Goal: Transaction & Acquisition: Purchase product/service

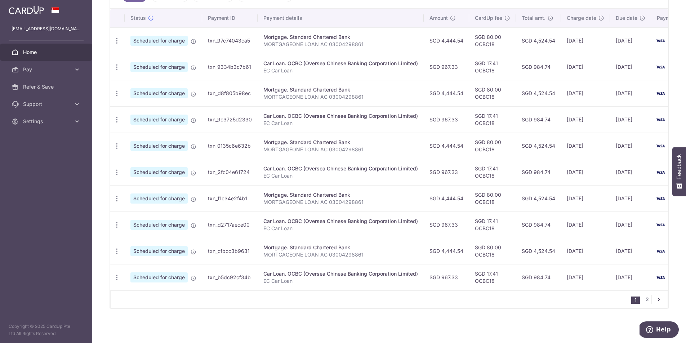
scroll to position [214, 0]
click at [647, 302] on link "2" at bounding box center [647, 299] width 9 height 9
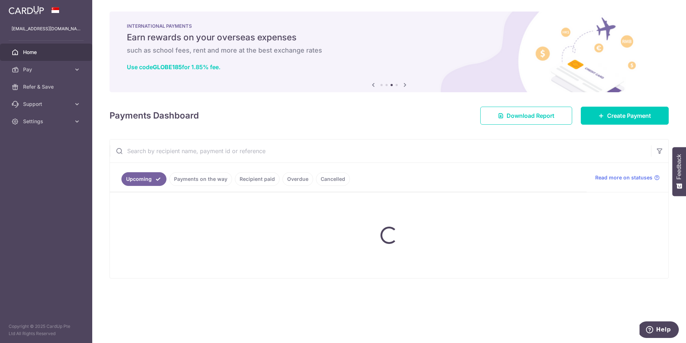
scroll to position [0, 0]
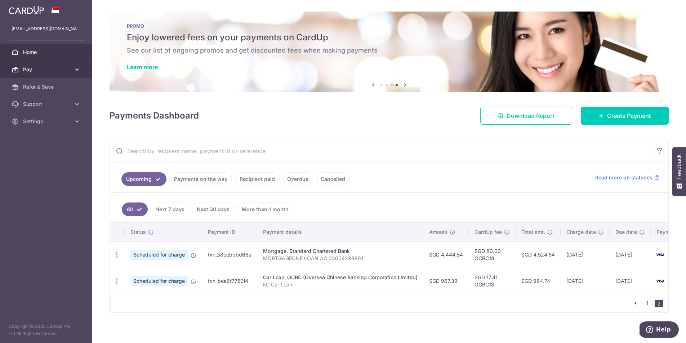
click at [26, 72] on span "Pay" at bounding box center [47, 69] width 48 height 7
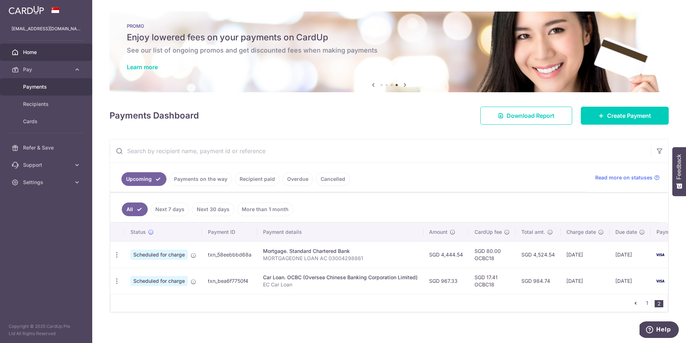
click at [27, 87] on span "Payments" at bounding box center [47, 86] width 48 height 7
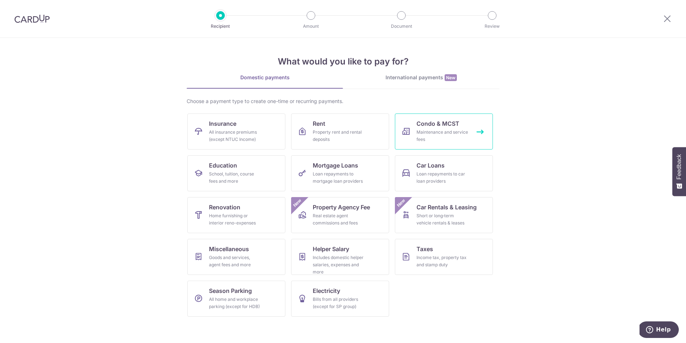
click at [438, 126] on span "Condo & MCST" at bounding box center [437, 123] width 43 height 9
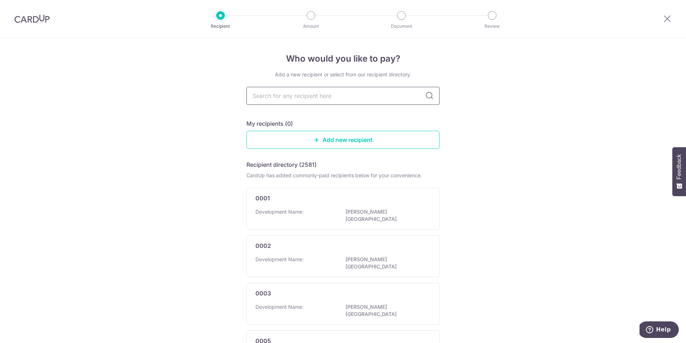
click at [334, 101] on input "text" at bounding box center [342, 96] width 193 height 18
type input "3466"
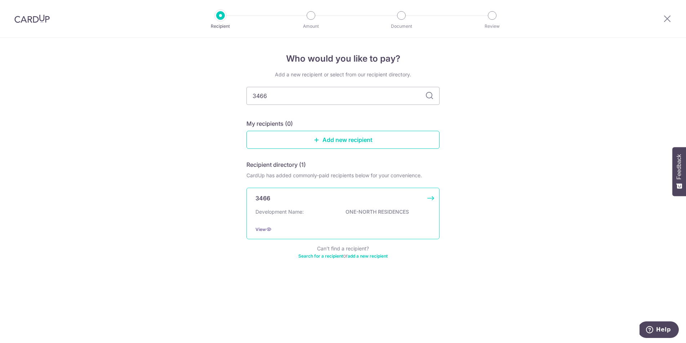
click at [303, 212] on p "Development Name:" at bounding box center [279, 211] width 48 height 7
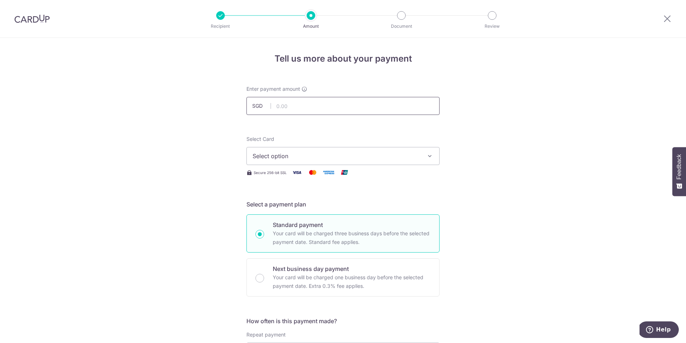
click at [297, 107] on input "text" at bounding box center [342, 106] width 193 height 18
click at [318, 156] on span "Select option" at bounding box center [337, 156] width 168 height 9
type input "1,170.72"
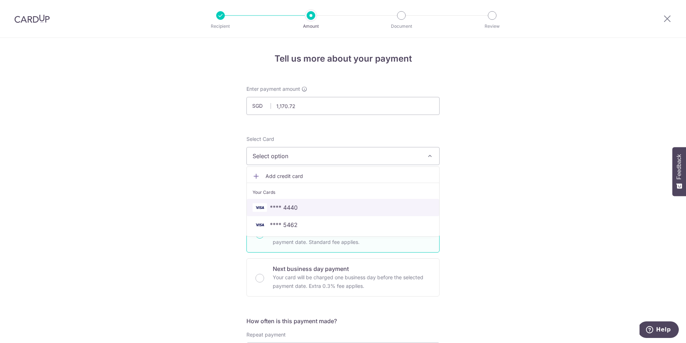
click at [299, 205] on span "**** 4440" at bounding box center [343, 207] width 181 height 9
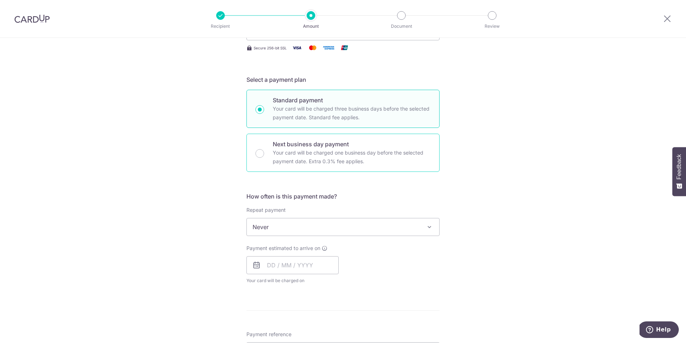
scroll to position [153, 0]
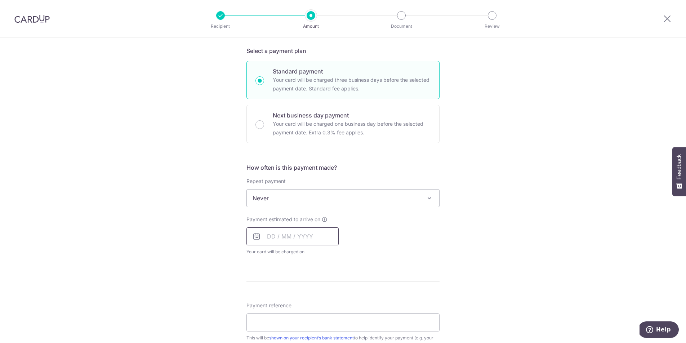
click at [298, 235] on input "text" at bounding box center [292, 236] width 92 height 18
click at [322, 320] on link "16" at bounding box center [319, 317] width 12 height 12
type input "[DATE]"
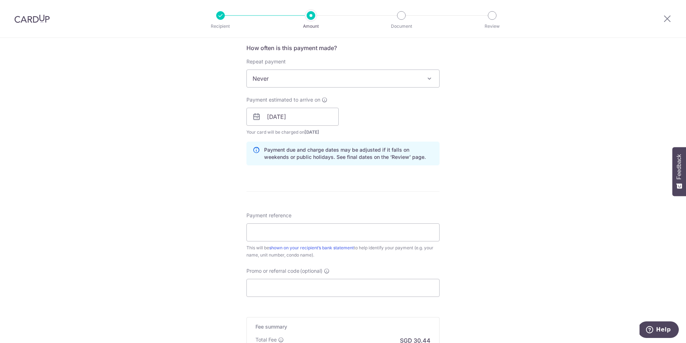
scroll to position [273, 0]
click at [347, 230] on input "Payment reference" at bounding box center [342, 232] width 193 height 18
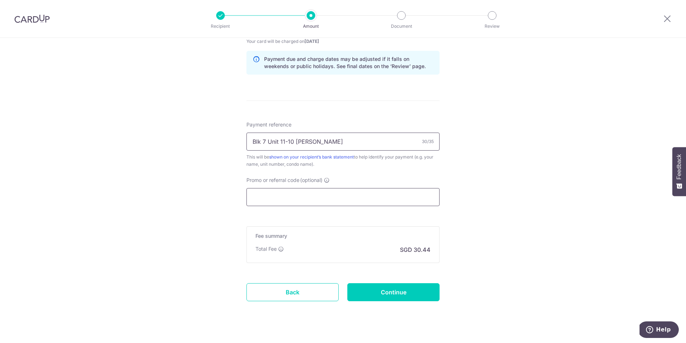
scroll to position [365, 0]
type input "Blk 7 Unit 11-10 [PERSON_NAME]"
click at [375, 291] on input "Continue" at bounding box center [393, 291] width 92 height 18
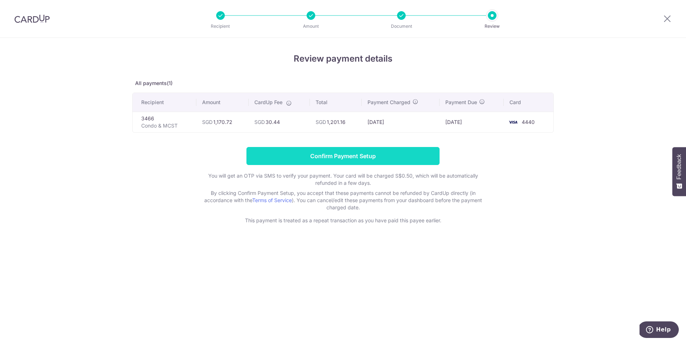
click at [346, 157] on input "Confirm Payment Setup" at bounding box center [342, 156] width 193 height 18
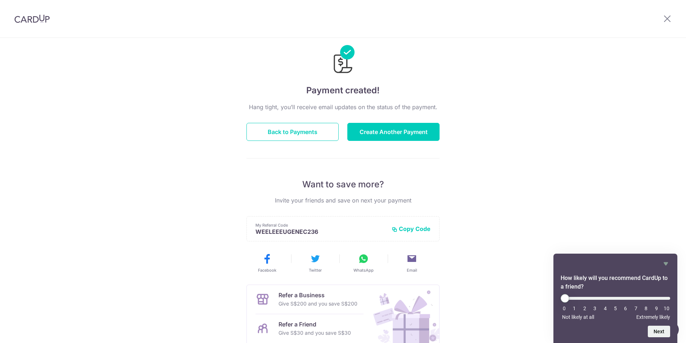
scroll to position [14, 0]
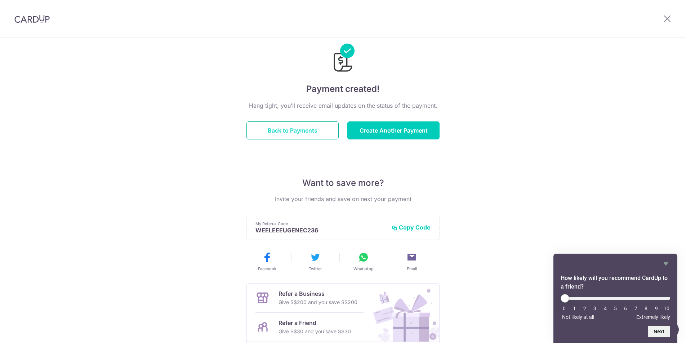
click at [292, 135] on button "Back to Payments" at bounding box center [292, 130] width 92 height 18
